Goal: Task Accomplishment & Management: Manage account settings

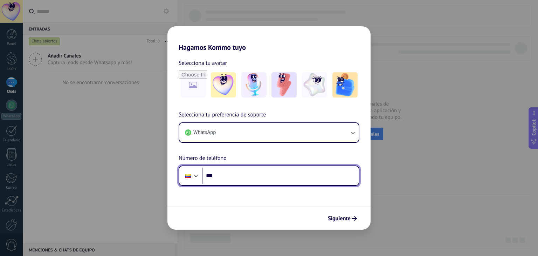
click at [273, 178] on input "***" at bounding box center [280, 175] width 156 height 16
type input "**********"
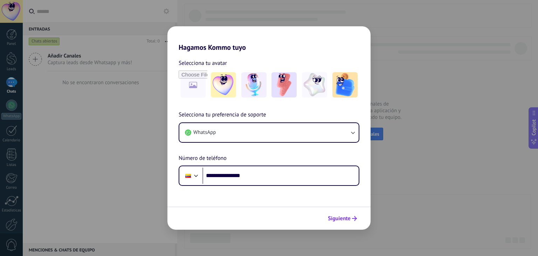
click at [353, 218] on icon "submit" at bounding box center [354, 218] width 5 height 5
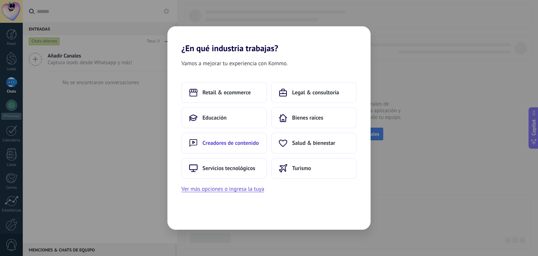
click at [242, 144] on span "Creadores de contenido" at bounding box center [230, 142] width 56 height 7
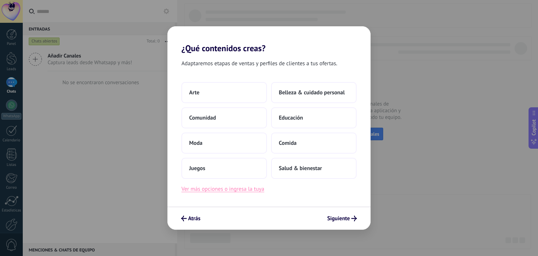
click at [251, 189] on button "Ver más opciones o ingresa la tuya" at bounding box center [222, 188] width 83 height 9
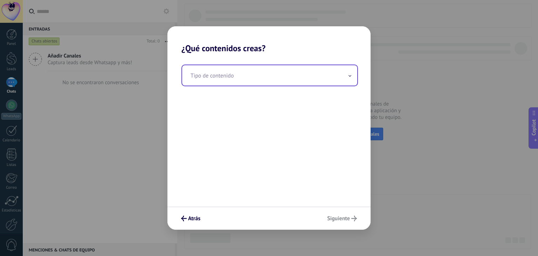
click at [299, 83] on input "text" at bounding box center [269, 75] width 175 height 20
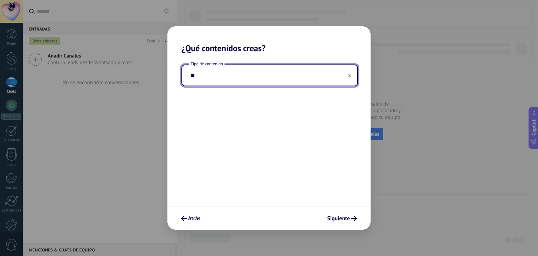
type input "*"
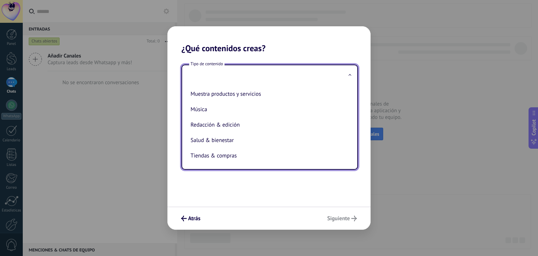
scroll to position [143, 0]
click at [255, 133] on li "Salud & bienestar" at bounding box center [268, 139] width 161 height 15
type input "**********"
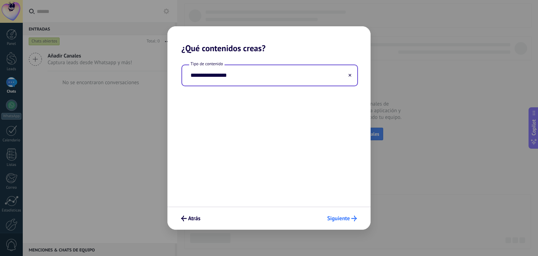
click at [347, 222] on button "Siguiente" at bounding box center [342, 218] width 36 height 12
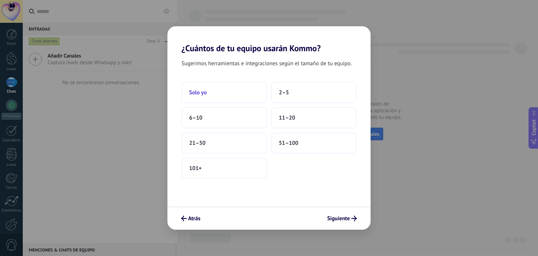
click at [233, 97] on button "Solo yo" at bounding box center [223, 92] width 85 height 21
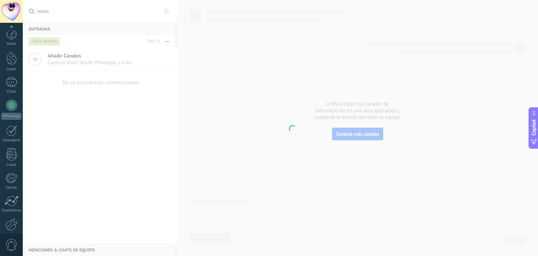
scroll to position [35, 0]
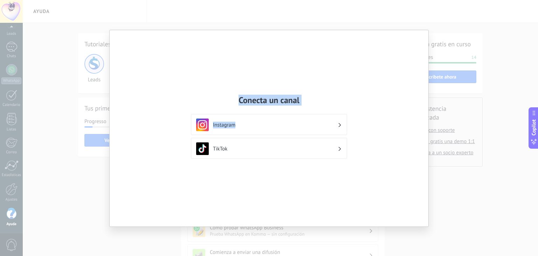
drag, startPoint x: 104, startPoint y: 47, endPoint x: 240, endPoint y: 110, distance: 149.8
click at [240, 110] on div "Conecta un canal Instagram TikTok" at bounding box center [269, 128] width 538 height 256
click at [463, 116] on div "Conecta un canal Instagram TikTok" at bounding box center [269, 128] width 538 height 256
click at [471, 185] on div "Conecta un canal Instagram TikTok" at bounding box center [269, 128] width 538 height 256
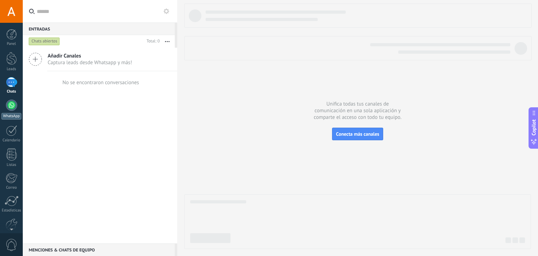
click at [9, 105] on div at bounding box center [11, 104] width 11 height 11
click at [11, 110] on div at bounding box center [11, 104] width 11 height 11
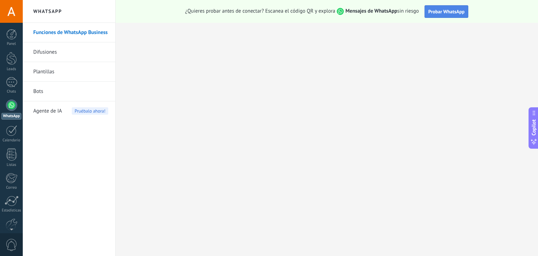
click at [450, 9] on span "Probar WhatsApp" at bounding box center [446, 11] width 36 height 6
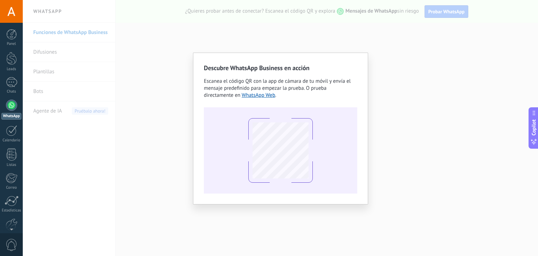
click at [343, 30] on div "Descubre WhatsApp Business en acción Escanea el código QR con la app [PERSON_NA…" at bounding box center [280, 128] width 515 height 256
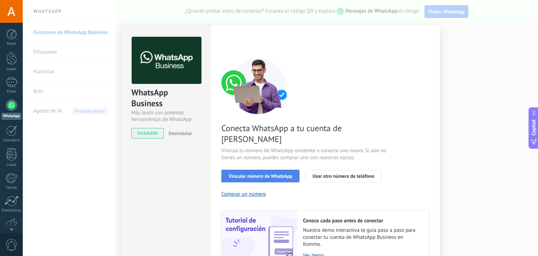
click at [266, 173] on span "Vincular número de WhatsApp" at bounding box center [260, 175] width 63 height 5
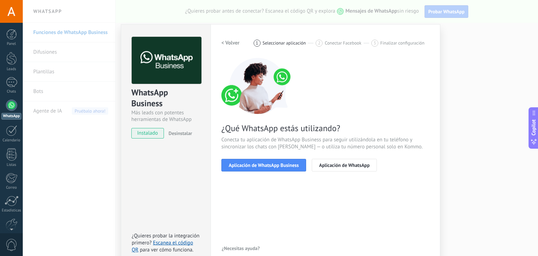
click at [228, 42] on h2 "< Volver" at bounding box center [230, 43] width 18 height 7
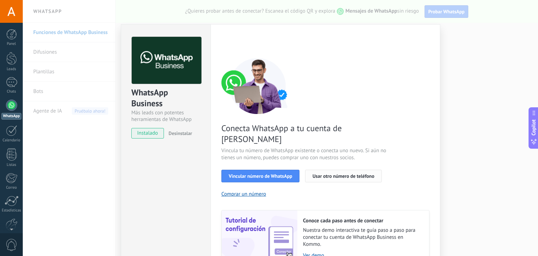
click at [330, 173] on span "Usar otro número de teléfono" at bounding box center [343, 175] width 62 height 5
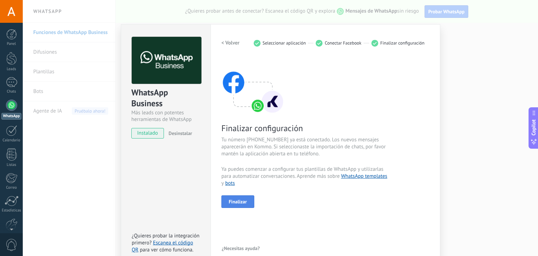
click at [241, 203] on span "Finalizar" at bounding box center [238, 201] width 18 height 5
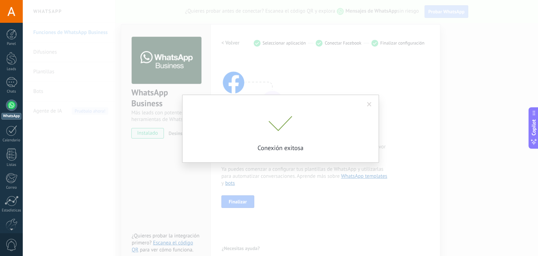
click at [368, 104] on span at bounding box center [369, 104] width 5 height 5
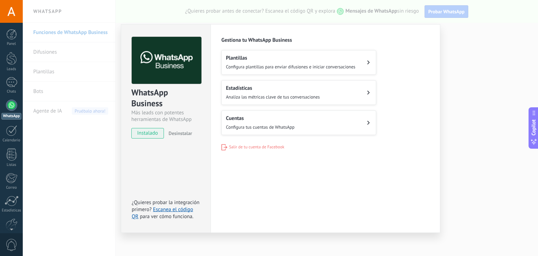
click at [348, 24] on div "Configuraciones Autorizaciones This tab logs the users who have granted integra…" at bounding box center [325, 128] width 230 height 208
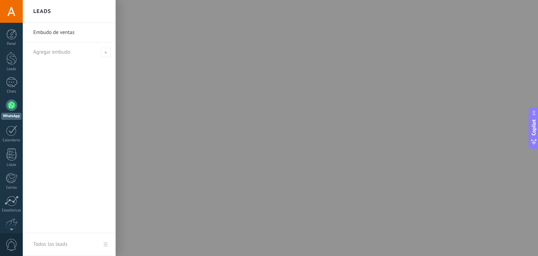
click at [10, 106] on div at bounding box center [11, 104] width 11 height 11
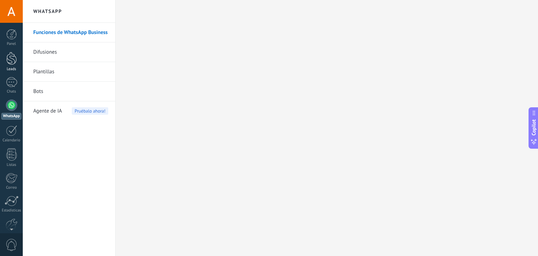
click at [14, 64] on div at bounding box center [11, 58] width 11 height 13
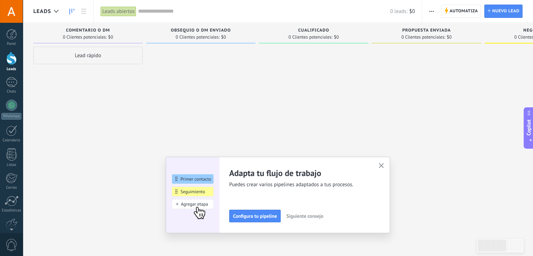
click at [382, 165] on icon "button" at bounding box center [381, 165] width 5 height 5
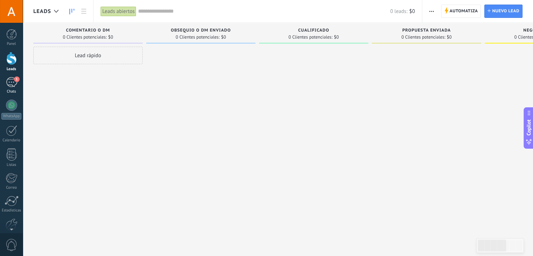
click at [11, 83] on div "1" at bounding box center [11, 82] width 11 height 10
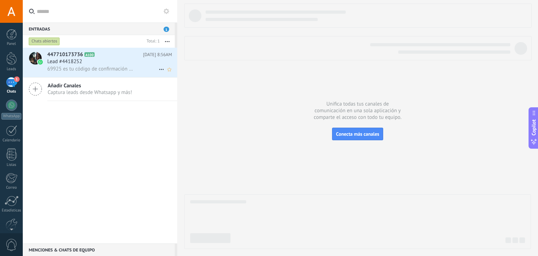
click at [115, 67] on span "69925 es tu código de confirmación de Facebook" at bounding box center [90, 68] width 86 height 7
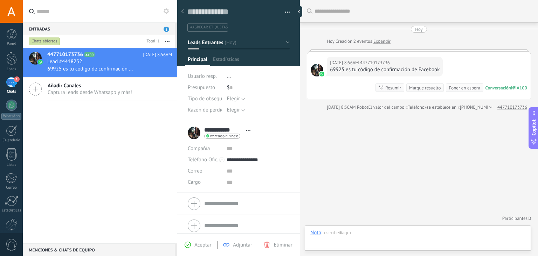
scroll to position [10, 0]
click at [316, 71] on div at bounding box center [317, 70] width 13 height 13
click at [195, 132] on div "**********" at bounding box center [221, 133] width 66 height 18
click at [251, 129] on span "Abrir detalle Copie el nombre Desatar Contacto principal" at bounding box center [248, 129] width 12 height 5
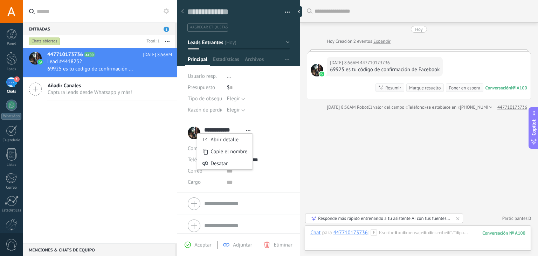
click at [358, 120] on div "Buscar Carga más Hoy Hoy Creación: 2 eventos Expandir Hoy 8:56AM 447710173736 6…" at bounding box center [419, 128] width 238 height 256
click at [319, 72] on div at bounding box center [317, 70] width 13 height 13
click at [182, 10] on icon at bounding box center [182, 11] width 3 height 4
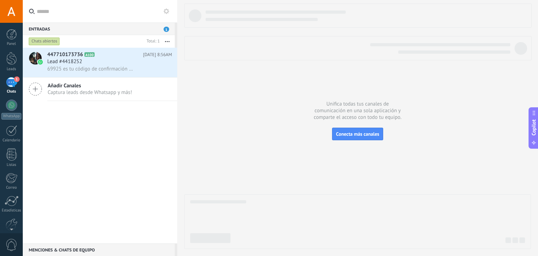
click at [164, 30] on span "1" at bounding box center [167, 29] width 6 height 5
click at [12, 102] on div at bounding box center [11, 104] width 11 height 11
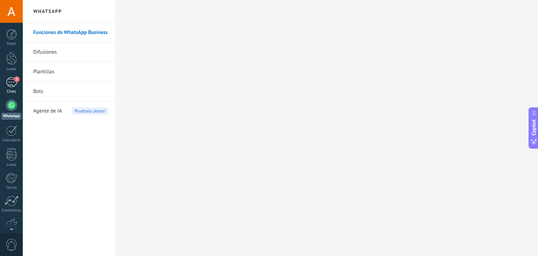
click at [17, 83] on link "1 Chats" at bounding box center [11, 85] width 23 height 17
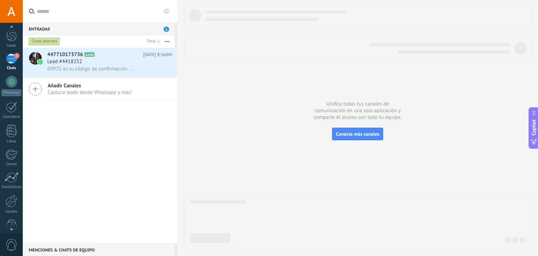
scroll to position [35, 0]
click at [13, 192] on div at bounding box center [12, 189] width 12 height 12
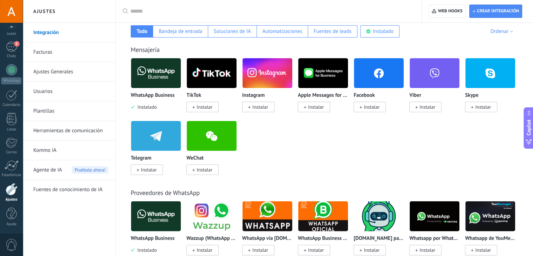
scroll to position [123, 0]
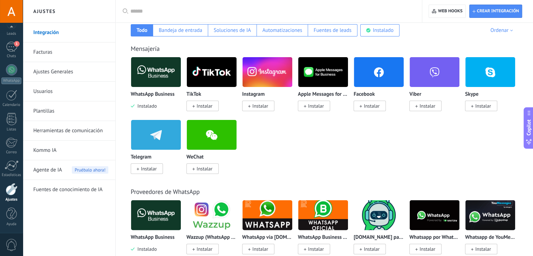
click at [57, 54] on link "Facturas" at bounding box center [70, 52] width 75 height 20
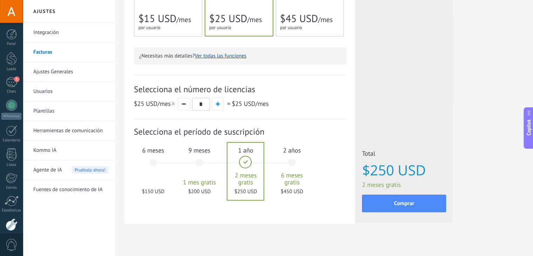
scroll to position [186, 0]
click at [155, 161] on div "6 meses $150 USD" at bounding box center [153, 164] width 38 height 49
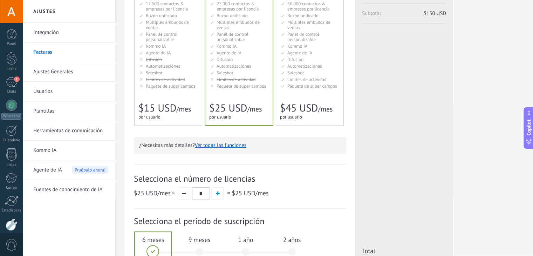
scroll to position [89, 0]
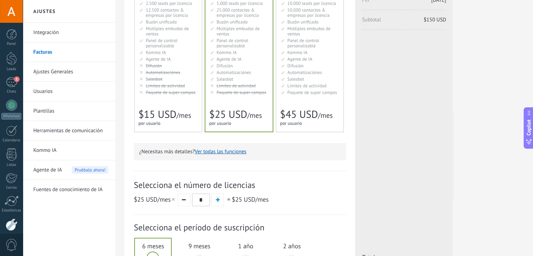
click at [193, 87] on li "Мониторинг активности Activity limits Límites de actividad Activity limits Limi…" at bounding box center [168, 85] width 58 height 5
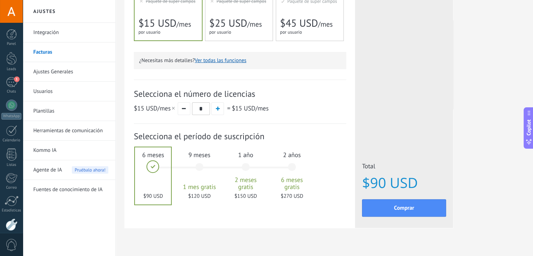
scroll to position [172, 0]
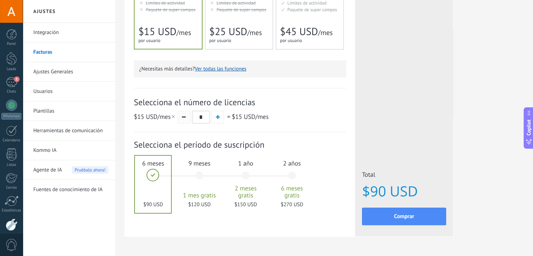
click at [184, 118] on button "button" at bounding box center [184, 117] width 13 height 13
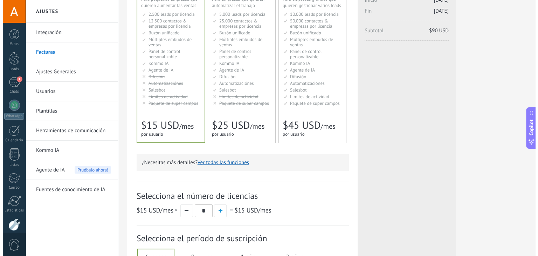
scroll to position [78, 0]
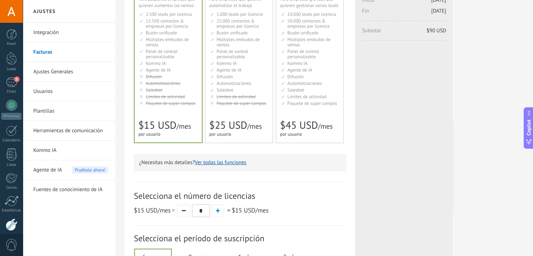
click at [234, 164] on button "Ver todas las funciones" at bounding box center [220, 162] width 51 height 7
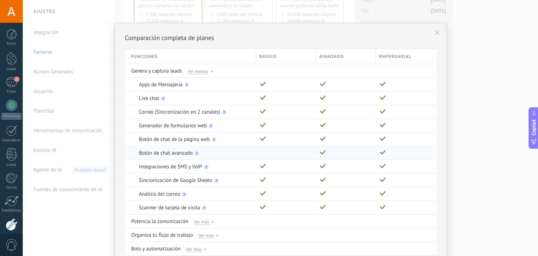
click at [268, 152] on div at bounding box center [284, 152] width 56 height 13
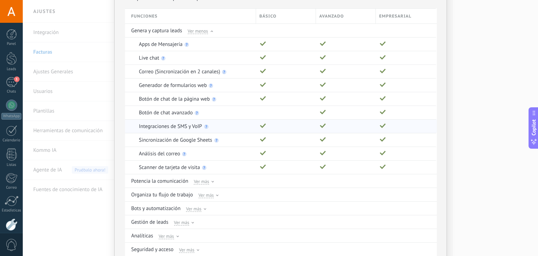
scroll to position [86, 0]
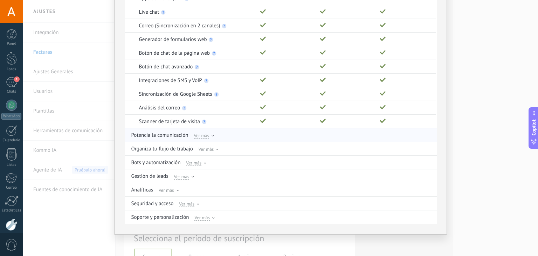
click at [213, 135] on use at bounding box center [212, 135] width 2 height 1
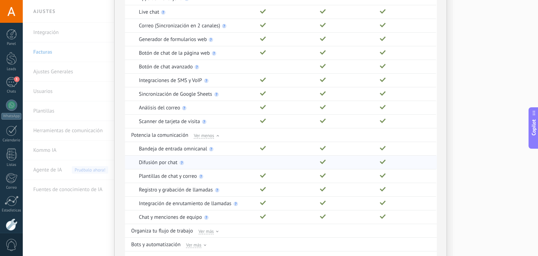
scroll to position [168, 0]
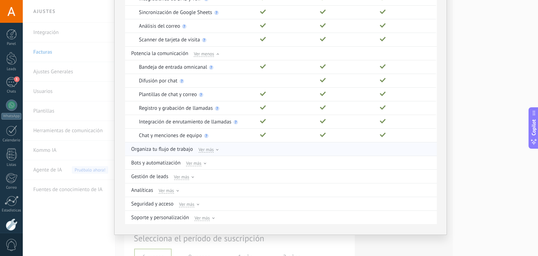
click at [216, 149] on icon at bounding box center [217, 149] width 2 height 1
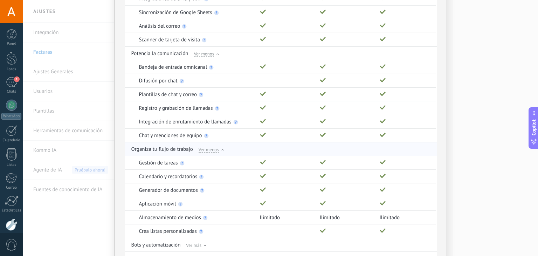
scroll to position [249, 0]
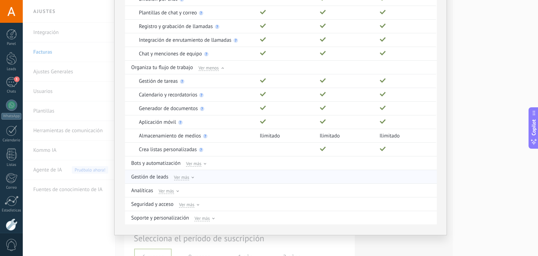
click at [192, 176] on icon at bounding box center [193, 176] width 2 height 1
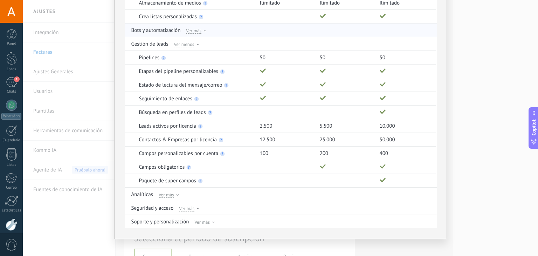
scroll to position [385, 0]
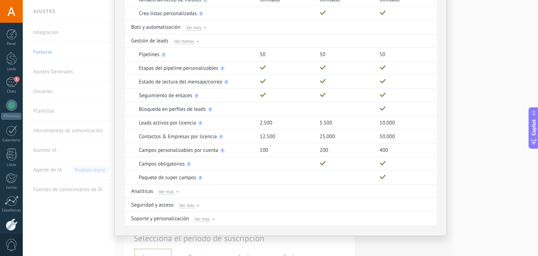
click at [479, 76] on div "Comparación completa de planes Funciones Básico Avanzado Empresarial Genera y c…" at bounding box center [280, 128] width 515 height 256
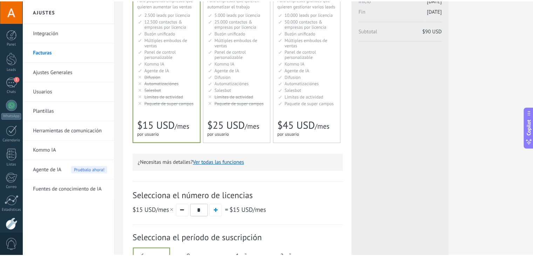
scroll to position [0, 0]
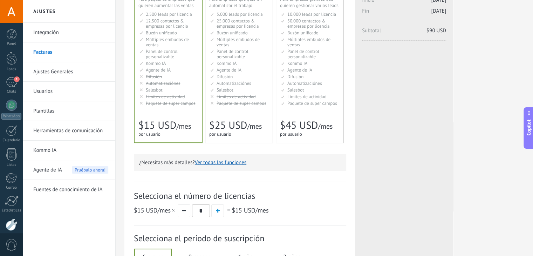
click at [252, 108] on div "Avanzado Для автоматизации сделок в растущей компании For growing businesses th…" at bounding box center [238, 61] width 67 height 161
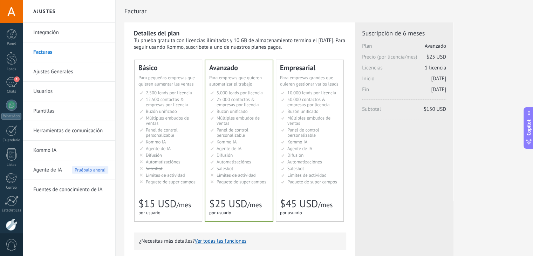
click at [56, 34] on link "Integración" at bounding box center [70, 33] width 75 height 20
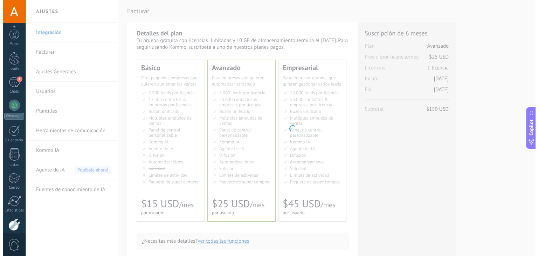
scroll to position [35, 0]
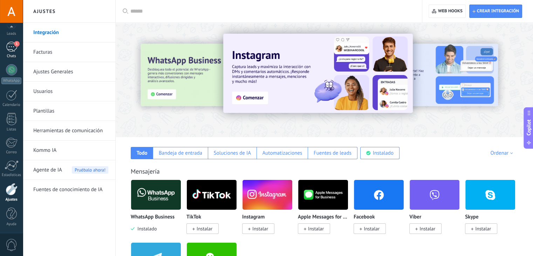
click at [8, 49] on div "1" at bounding box center [11, 47] width 11 height 10
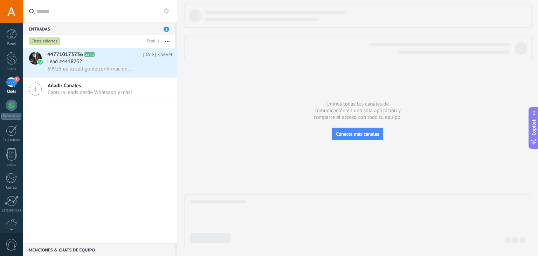
click at [125, 93] on span "Captura leads desde Whatsapp y más!" at bounding box center [90, 92] width 84 height 7
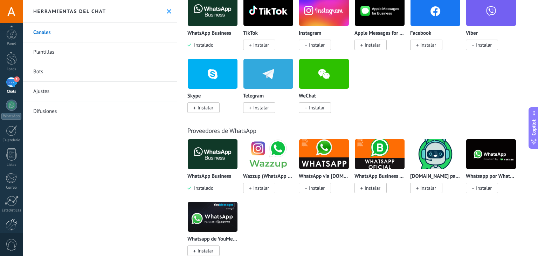
scroll to position [6, 0]
click at [13, 70] on div "Panel Leads 1 Chats WhatsApp Clientes" at bounding box center [11, 143] width 23 height 240
click at [12, 76] on div "1" at bounding box center [11, 76] width 11 height 10
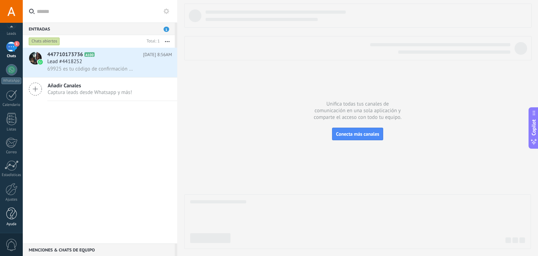
scroll to position [35, 0]
click at [12, 186] on div at bounding box center [12, 189] width 12 height 12
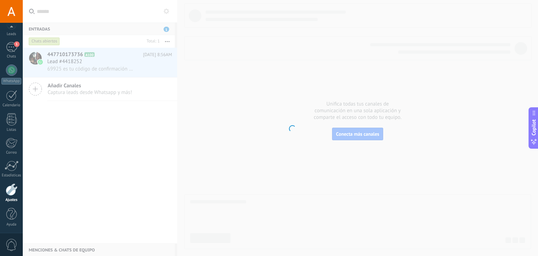
scroll to position [35, 0]
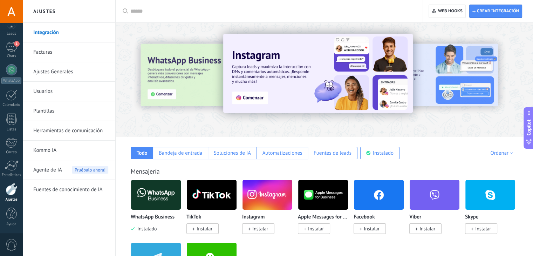
click at [49, 90] on link "Usuarios" at bounding box center [70, 92] width 75 height 20
